Goal: Find specific page/section: Find specific page/section

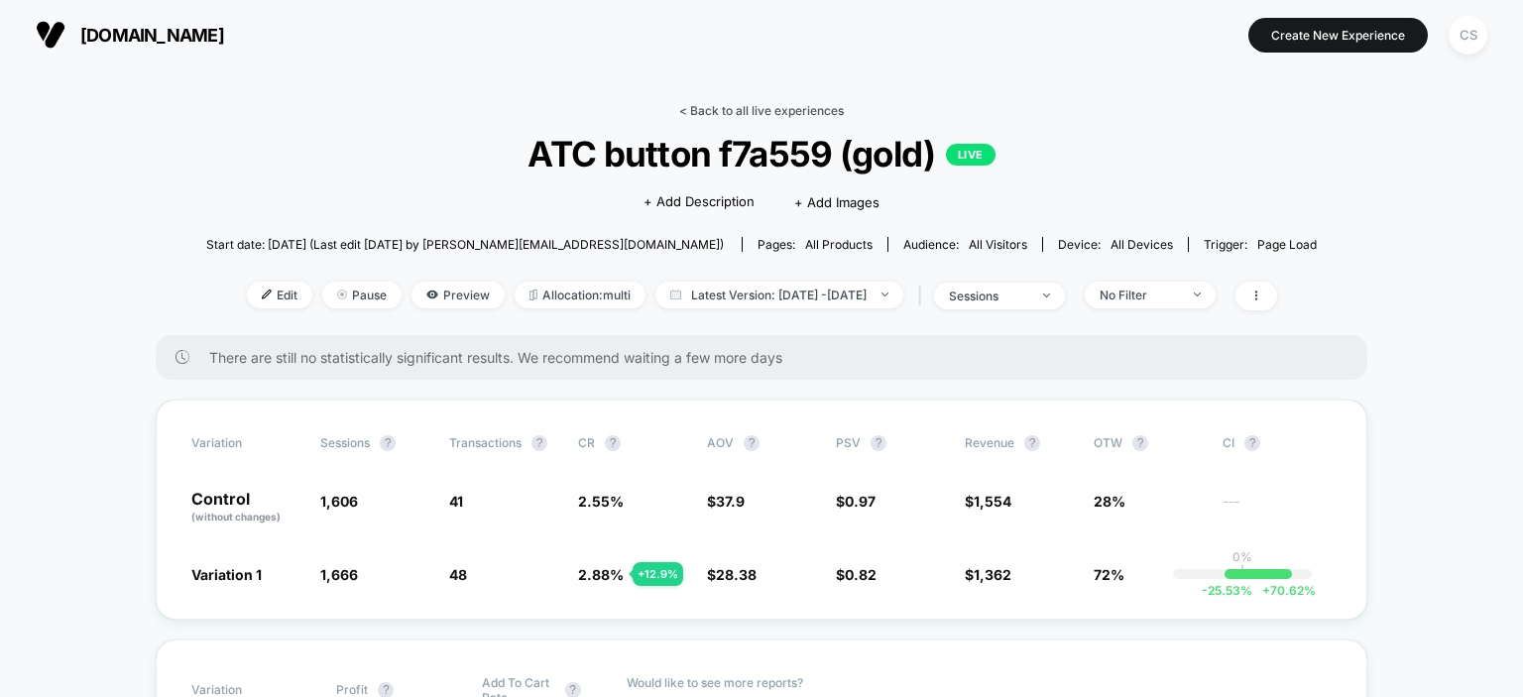
click at [748, 111] on link "< Back to all live experiences" at bounding box center [761, 110] width 165 height 15
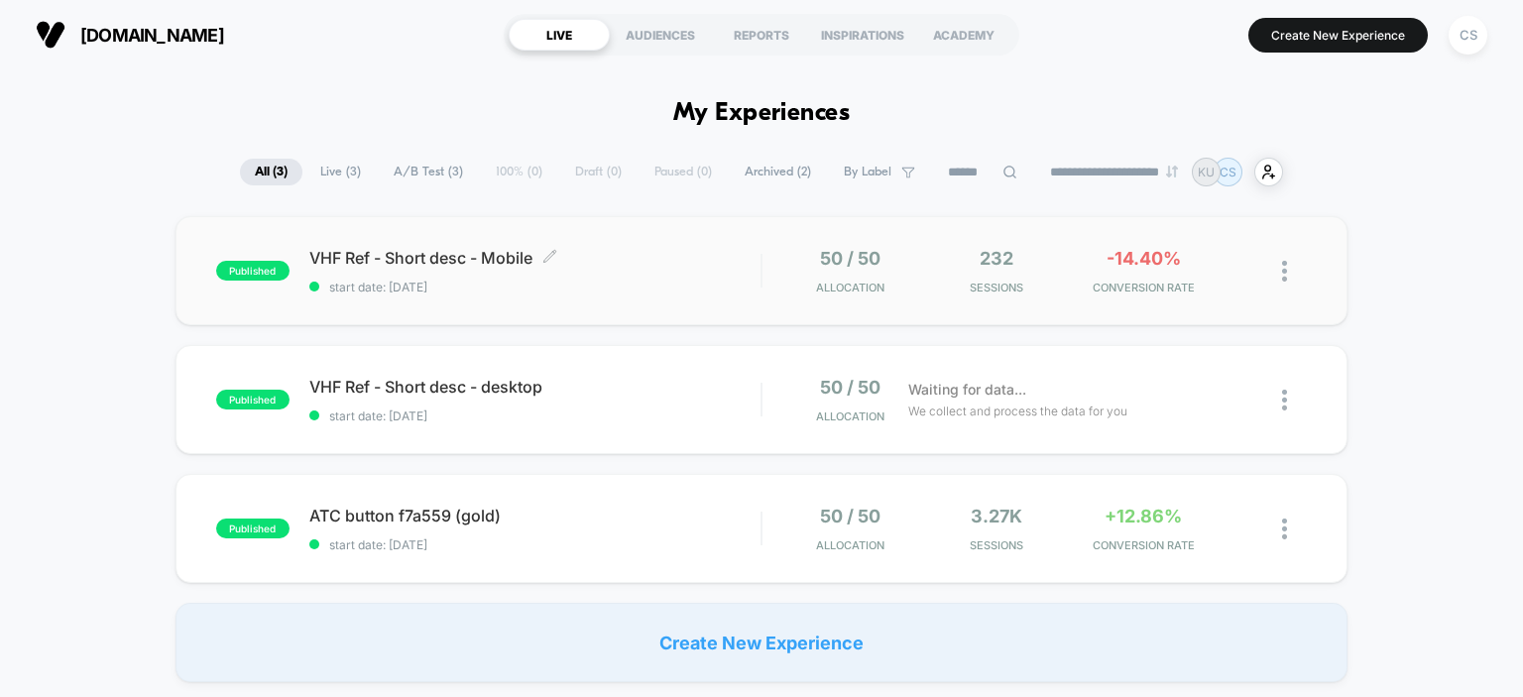
click at [449, 265] on span "VHF Ref - Short desc - Mobile Click to edit experience details" at bounding box center [535, 258] width 452 height 20
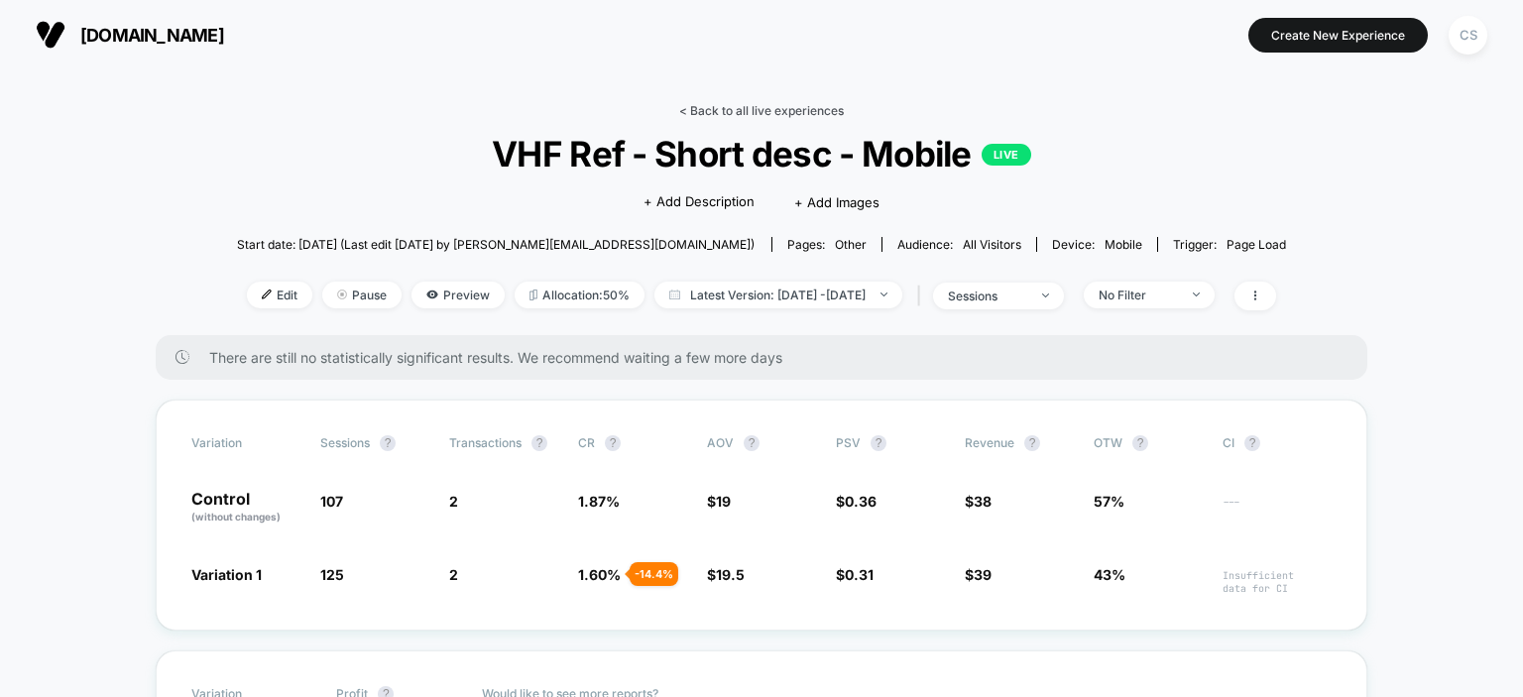
click at [722, 114] on link "< Back to all live experiences" at bounding box center [761, 110] width 165 height 15
